Goal: Task Accomplishment & Management: Manage account settings

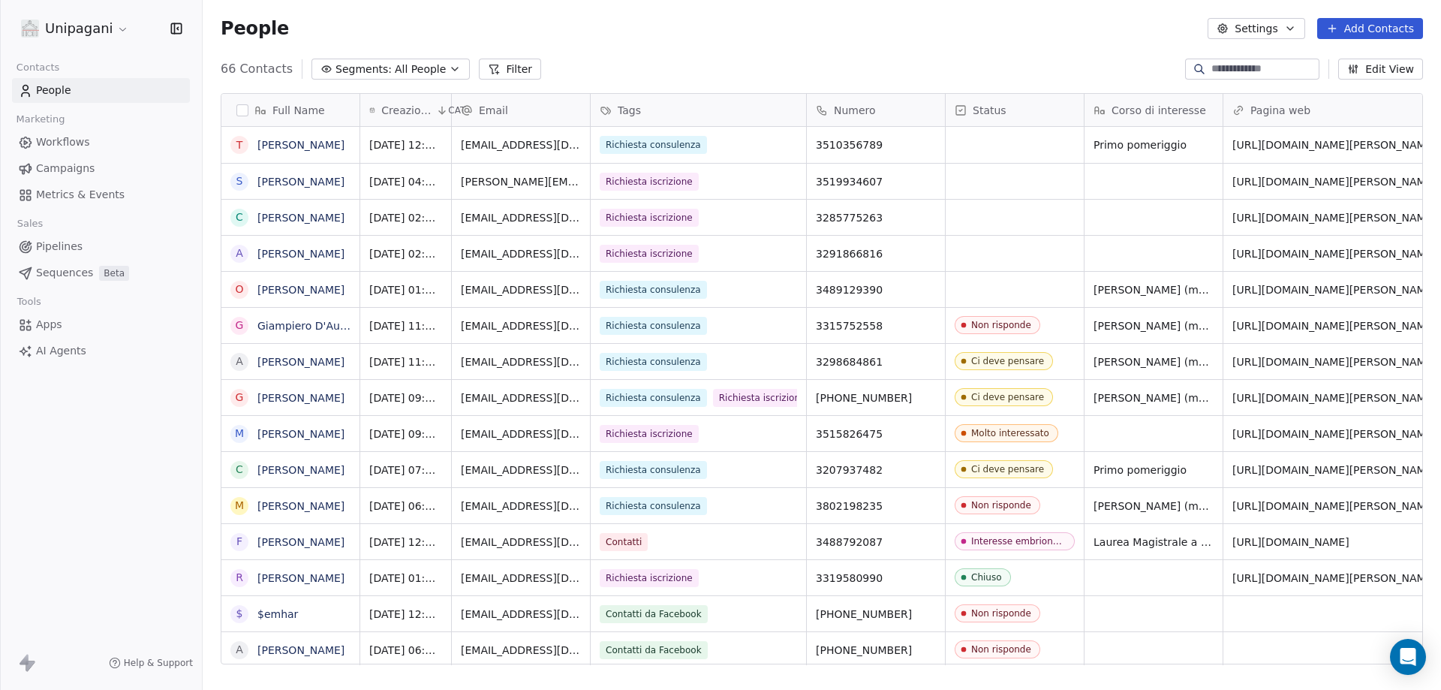
scroll to position [595, 1227]
click at [786, 49] on div "People Settings Add Contacts" at bounding box center [822, 28] width 1238 height 57
click at [924, 142] on icon "grid" at bounding box center [926, 143] width 12 height 12
click at [936, 46] on div "People Settings Add Contacts" at bounding box center [822, 28] width 1238 height 57
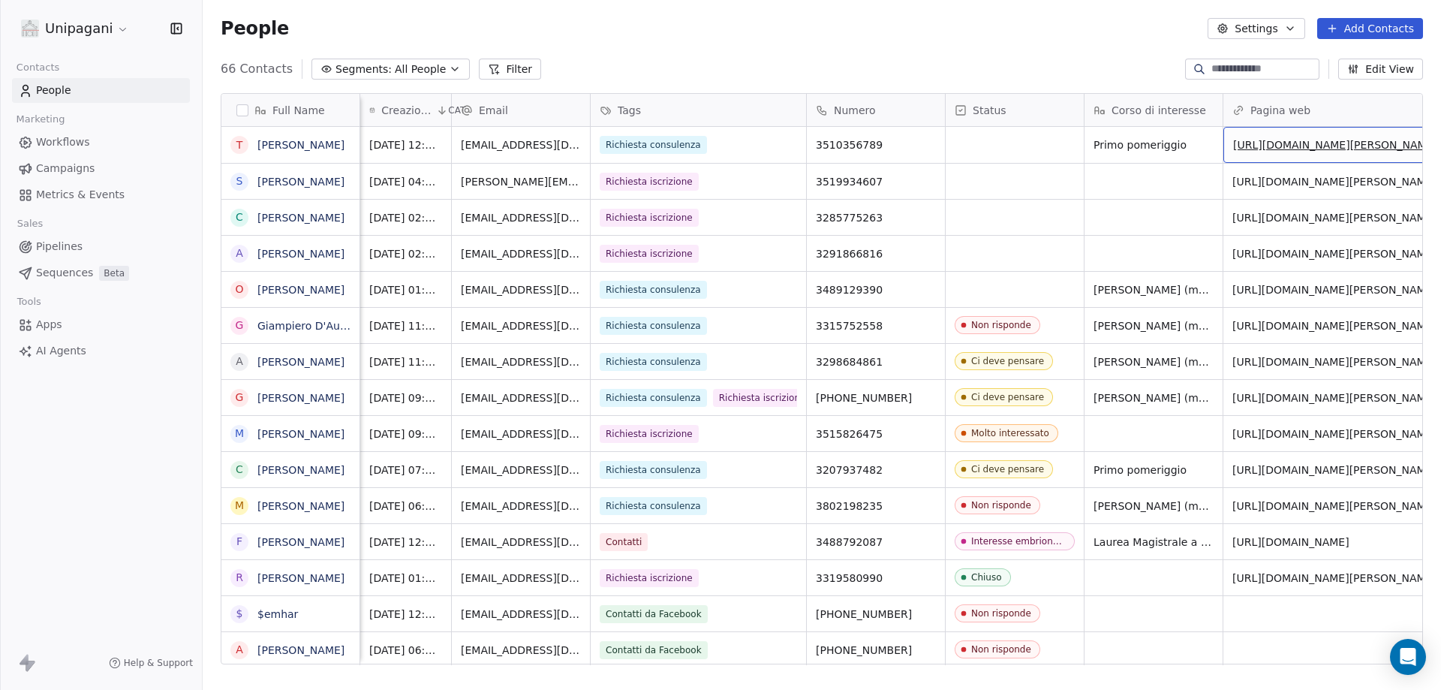
scroll to position [0, 86]
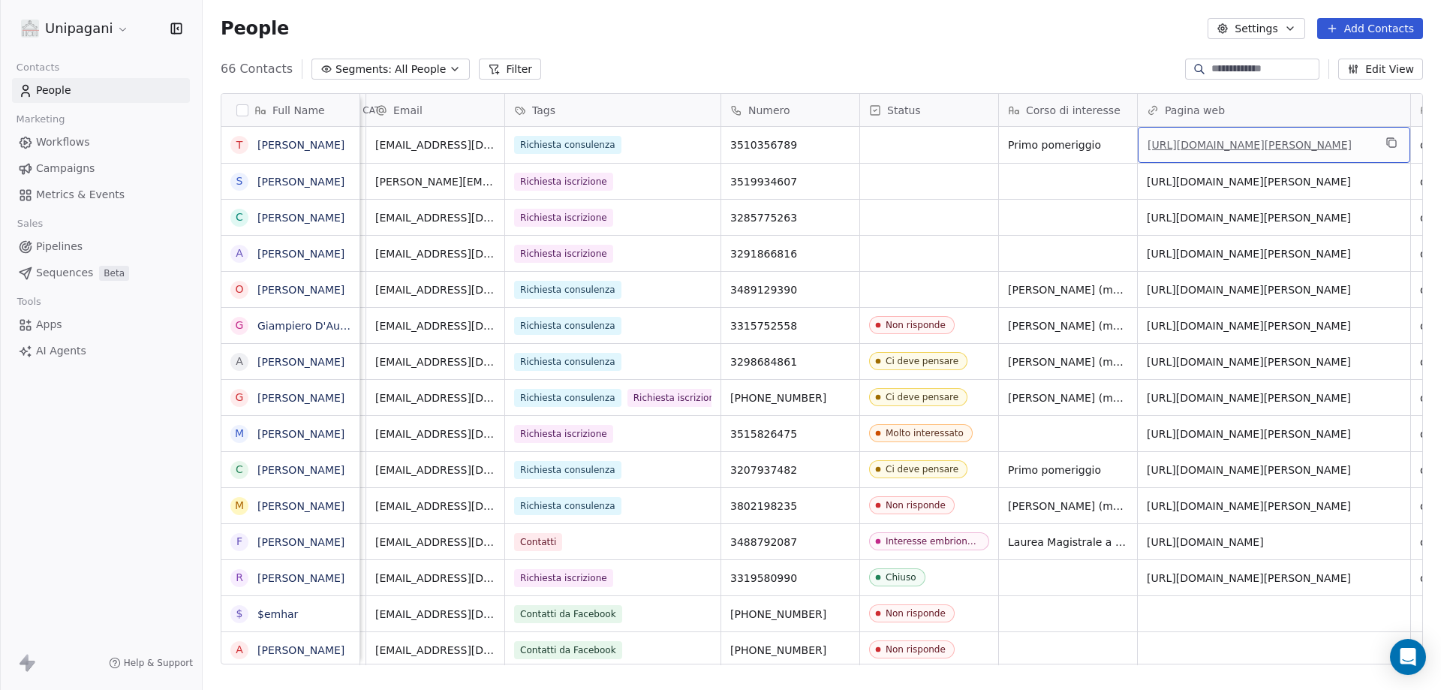
click at [1233, 151] on link "[URL][DOMAIN_NAME][PERSON_NAME]" at bounding box center [1249, 145] width 204 height 12
